Goal: Information Seeking & Learning: Find specific fact

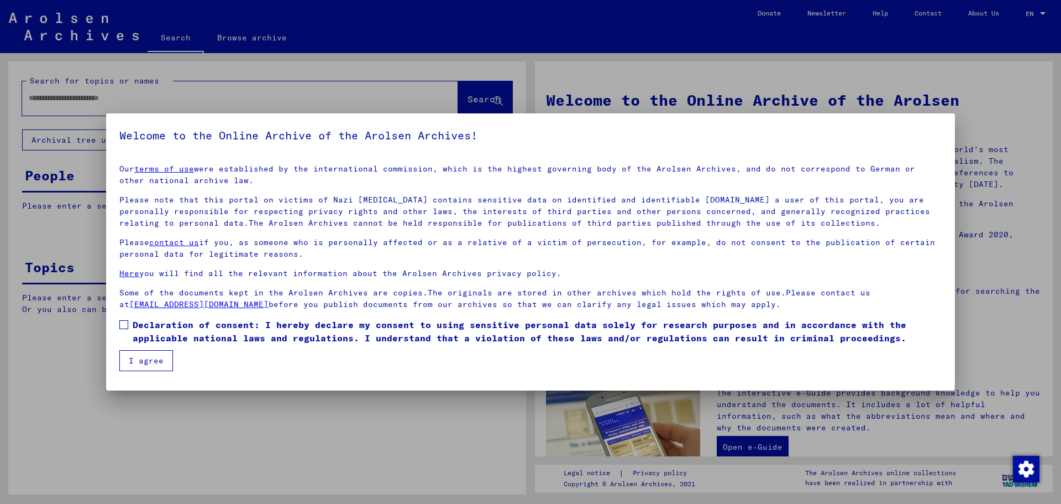
click at [157, 331] on span "Declaration of consent: I hereby declare my consent to using sensitive personal…" at bounding box center [537, 331] width 809 height 27
click at [144, 354] on button "I agree" at bounding box center [146, 360] width 54 height 21
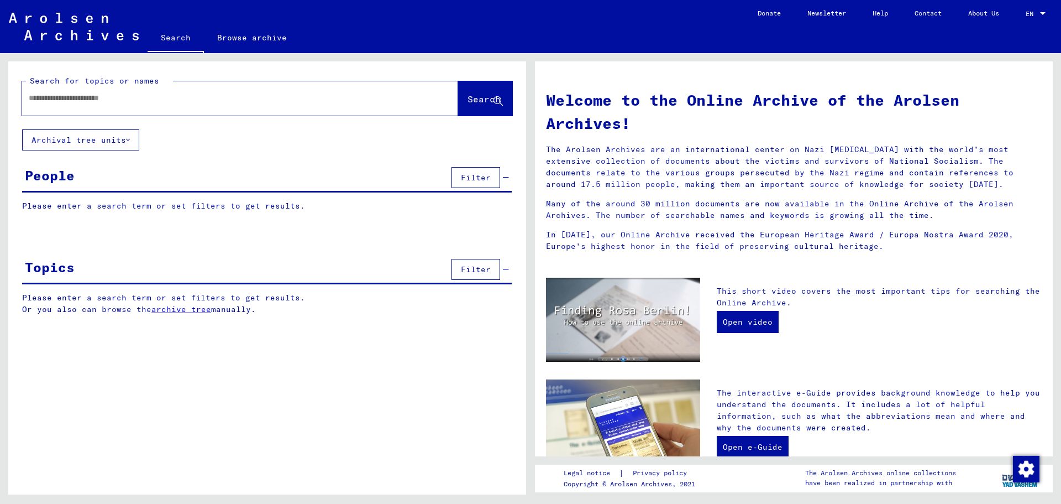
click at [213, 83] on div at bounding box center [240, 98] width 436 height 34
click at [201, 95] on input "text" at bounding box center [227, 98] width 396 height 12
type input "******"
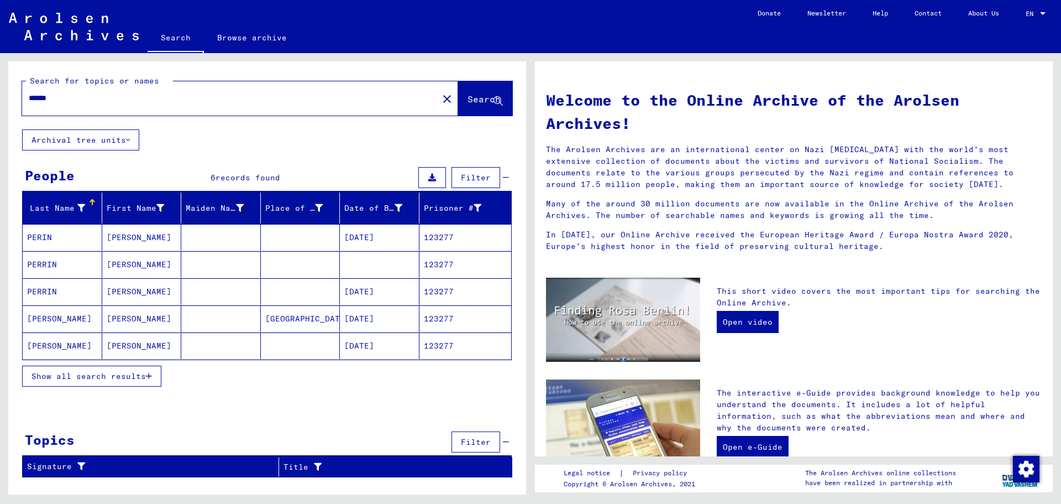
click at [99, 369] on button "Show all search results" at bounding box center [91, 375] width 139 height 21
